Goal: Book appointment/travel/reservation

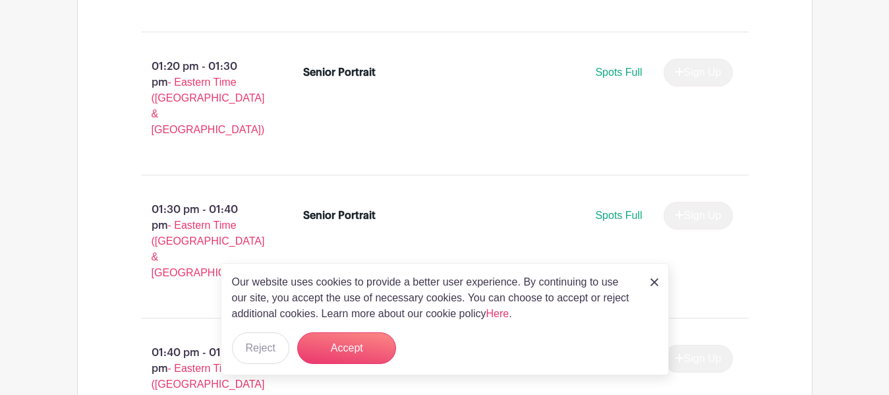
scroll to position [4695, 0]
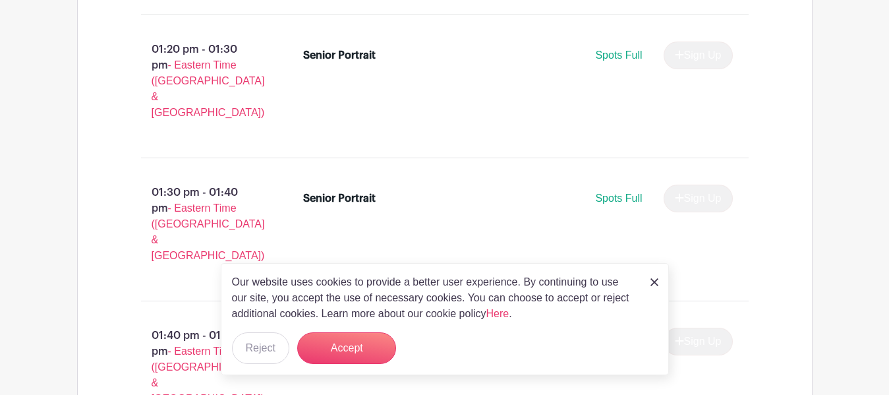
click at [654, 285] on img at bounding box center [655, 282] width 8 height 8
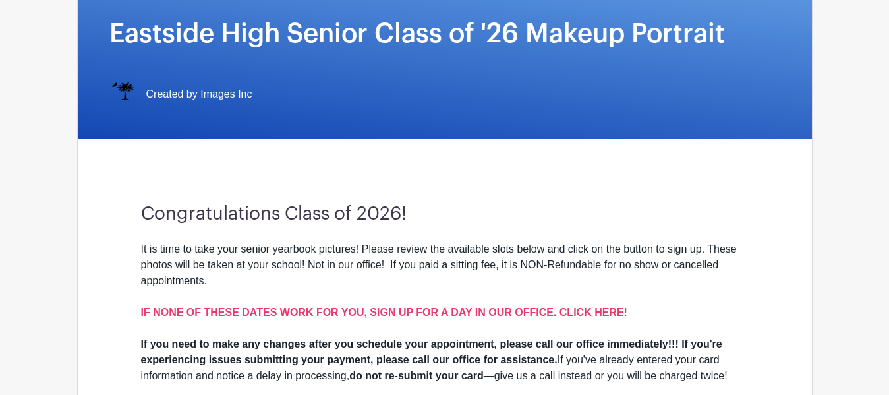
scroll to position [0, 0]
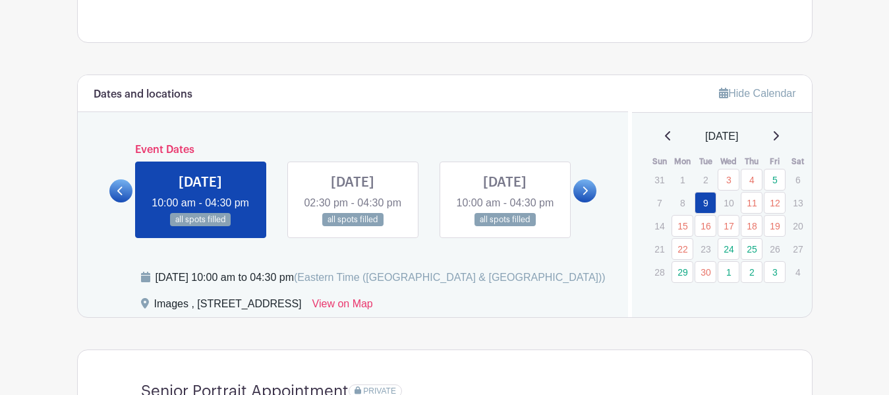
scroll to position [636, 0]
click at [752, 205] on link "11" at bounding box center [752, 202] width 22 height 22
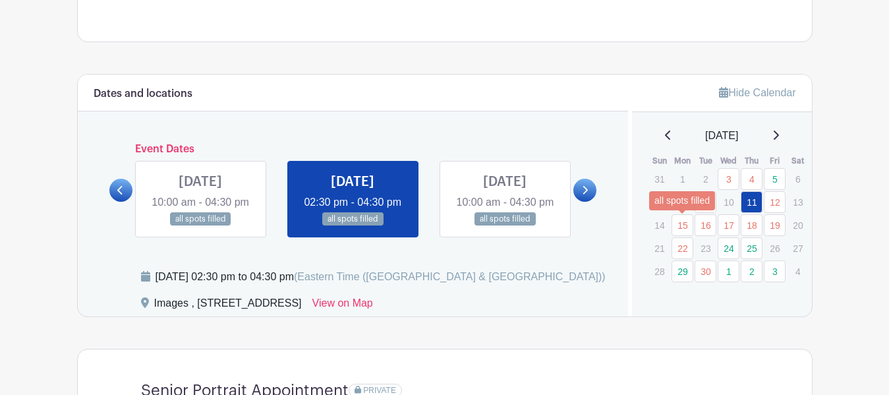
click at [685, 223] on link "15" at bounding box center [683, 225] width 22 height 22
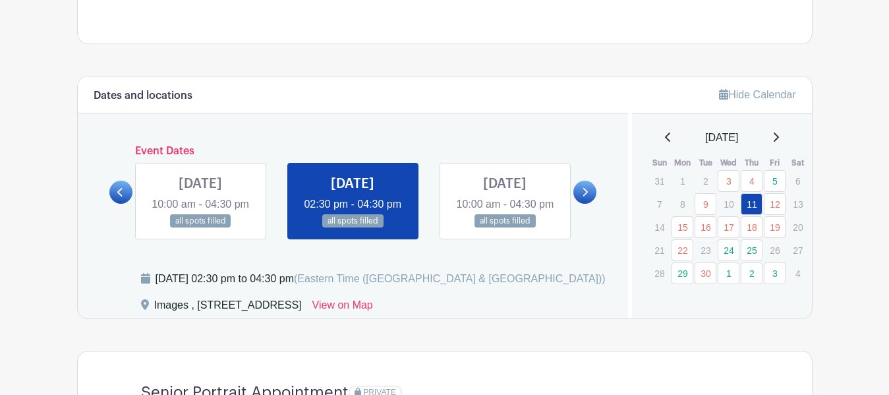
scroll to position [635, 0]
click at [728, 250] on link "24" at bounding box center [729, 250] width 22 height 22
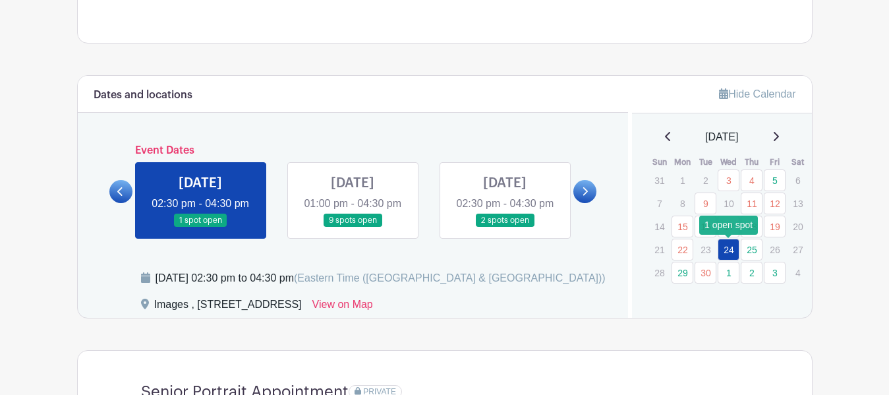
click at [731, 251] on link "24" at bounding box center [729, 250] width 22 height 22
